Goal: Check status

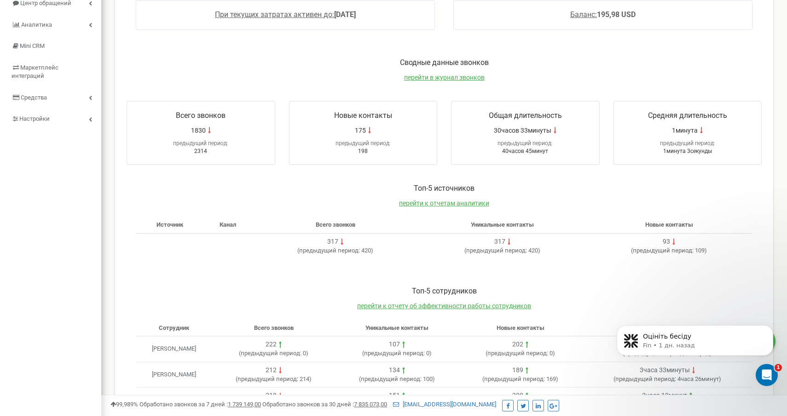
scroll to position [192, 0]
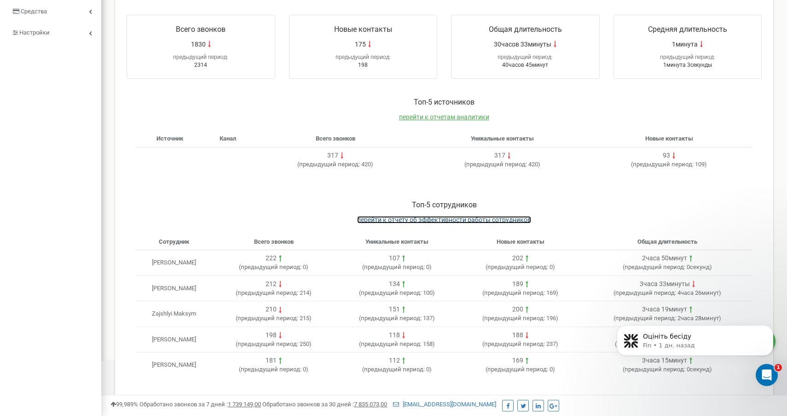
click at [452, 221] on span "перейти к отчету об эффективности работы сотрудников" at bounding box center [444, 219] width 174 height 7
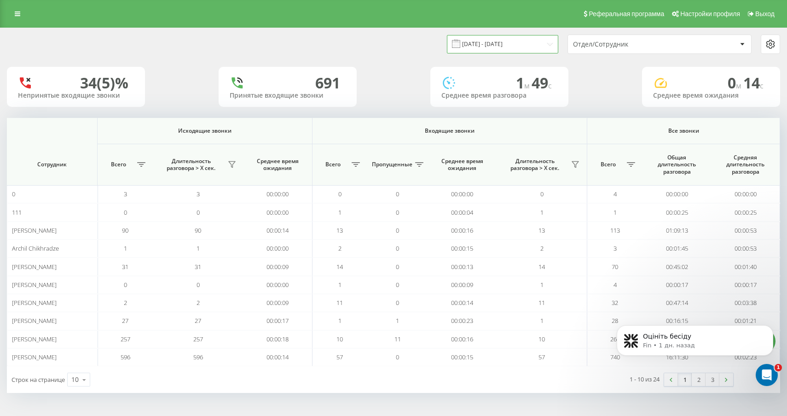
click at [484, 46] on input "[DATE] - [DATE]" at bounding box center [502, 44] width 111 height 18
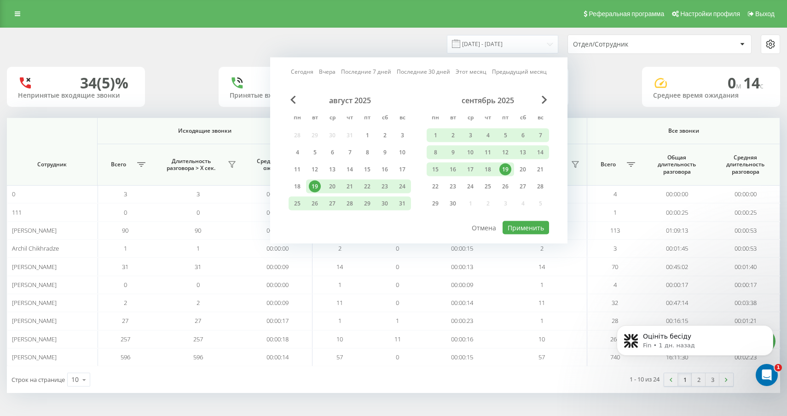
click at [508, 169] on div "19" at bounding box center [506, 169] width 12 height 12
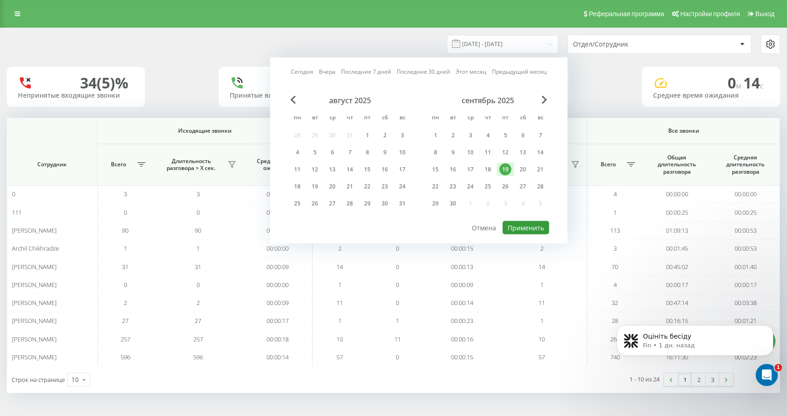
click at [518, 225] on button "Применить" at bounding box center [526, 227] width 47 height 13
type input "19.09.2025 - 19.09.2025"
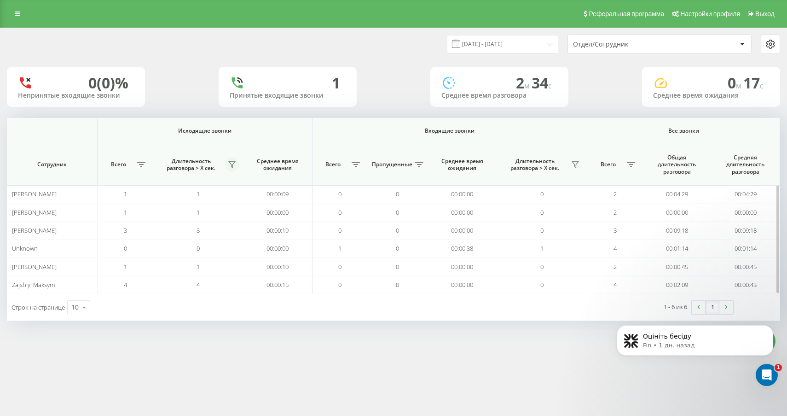
click at [234, 162] on icon at bounding box center [232, 165] width 6 height 6
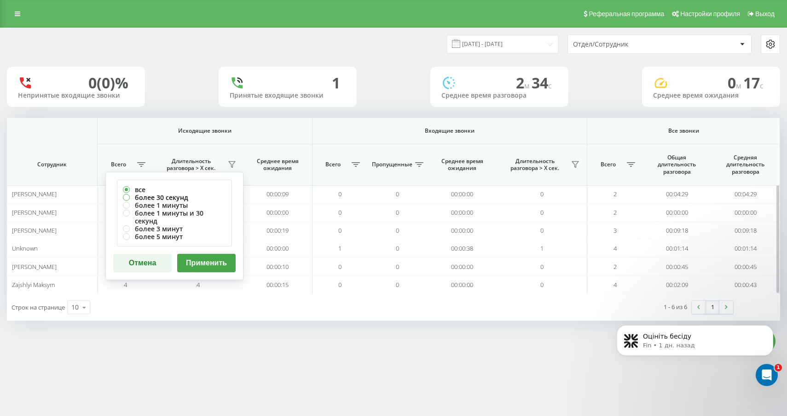
click at [181, 199] on label "более 30 секунд" at bounding box center [174, 197] width 103 height 8
radio input "true"
click at [202, 254] on button "Применить" at bounding box center [206, 263] width 58 height 18
